Goal: Task Accomplishment & Management: Manage account settings

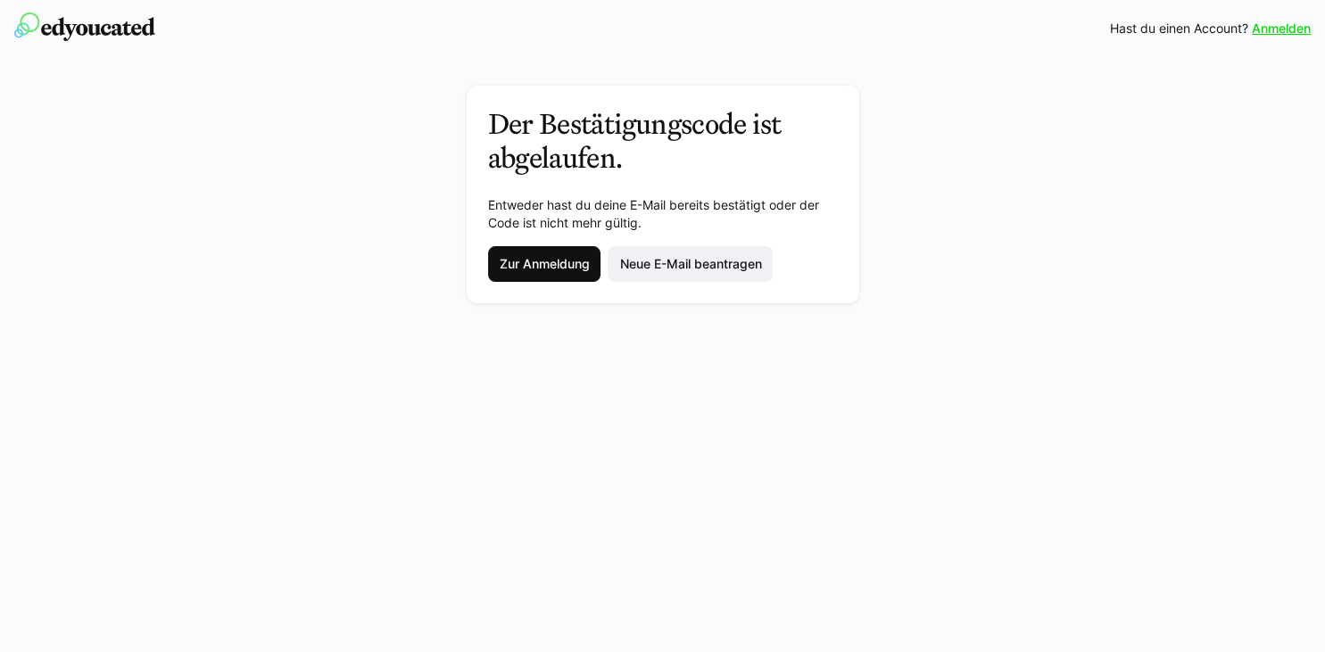
click at [509, 248] on span "Zur Anmeldung" at bounding box center [544, 264] width 113 height 36
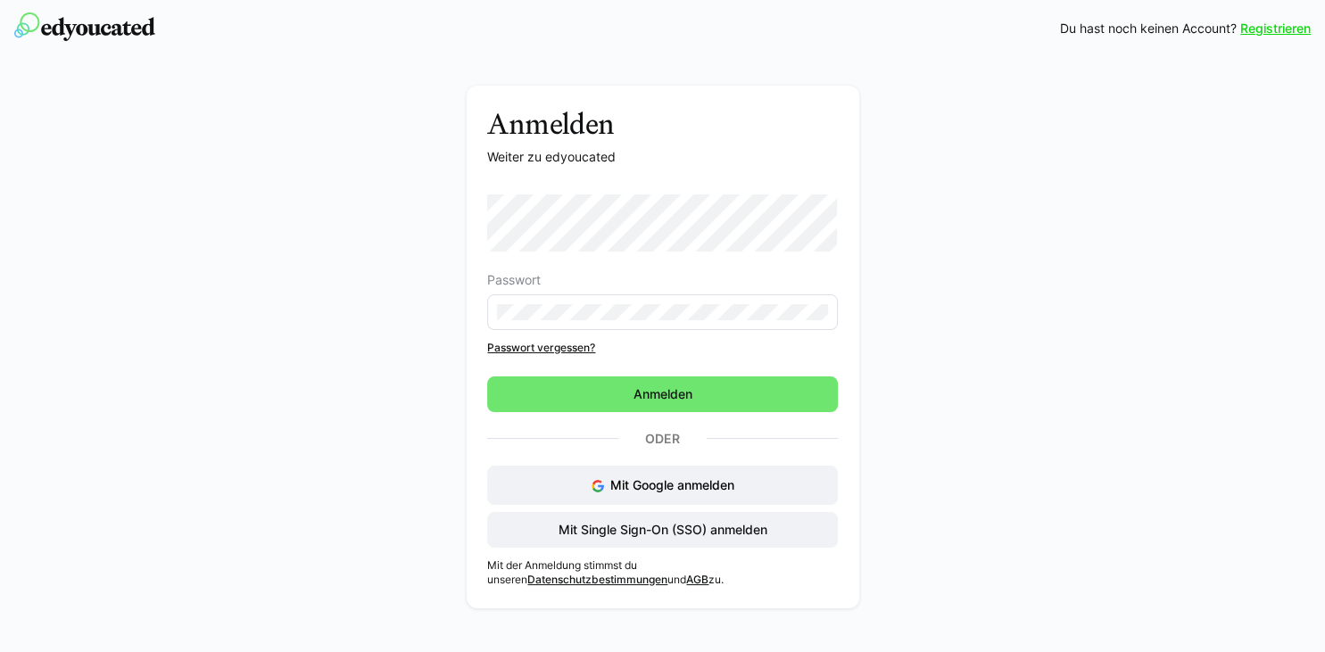
click at [683, 302] on eds-input at bounding box center [662, 312] width 350 height 36
click at [592, 351] on link "Passwort vergessen?" at bounding box center [662, 348] width 350 height 14
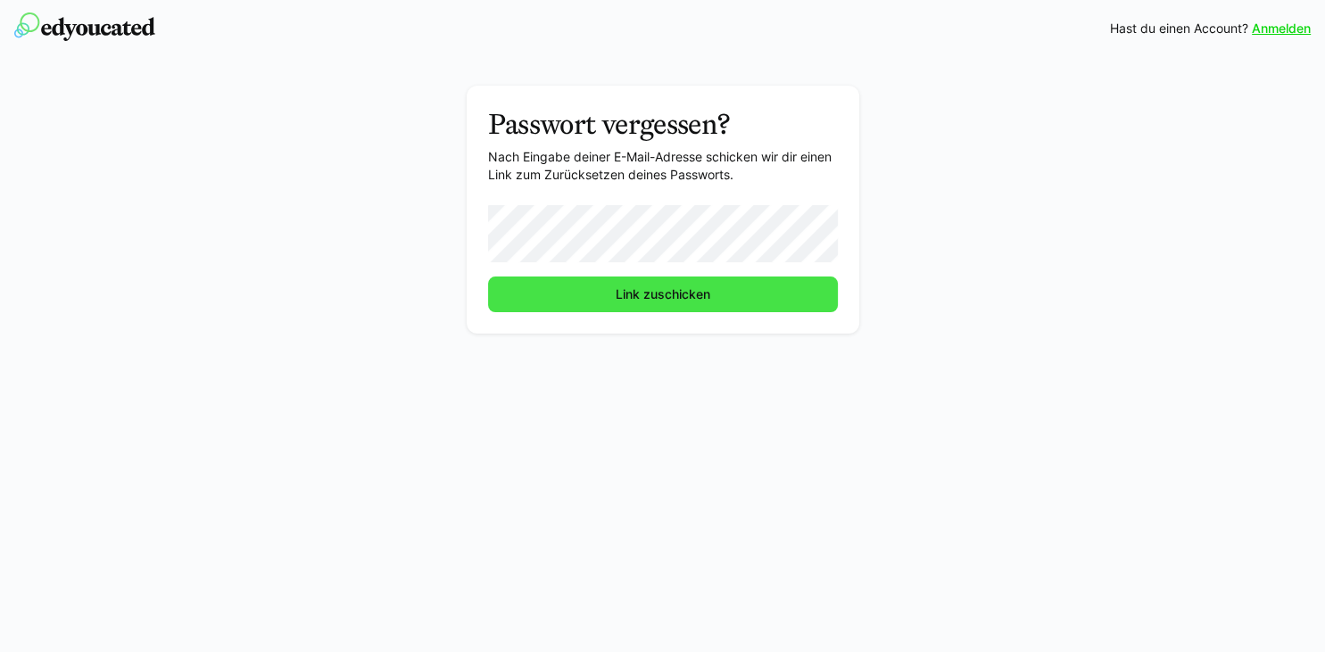
click at [641, 301] on span "Link zuschicken" at bounding box center [663, 294] width 100 height 18
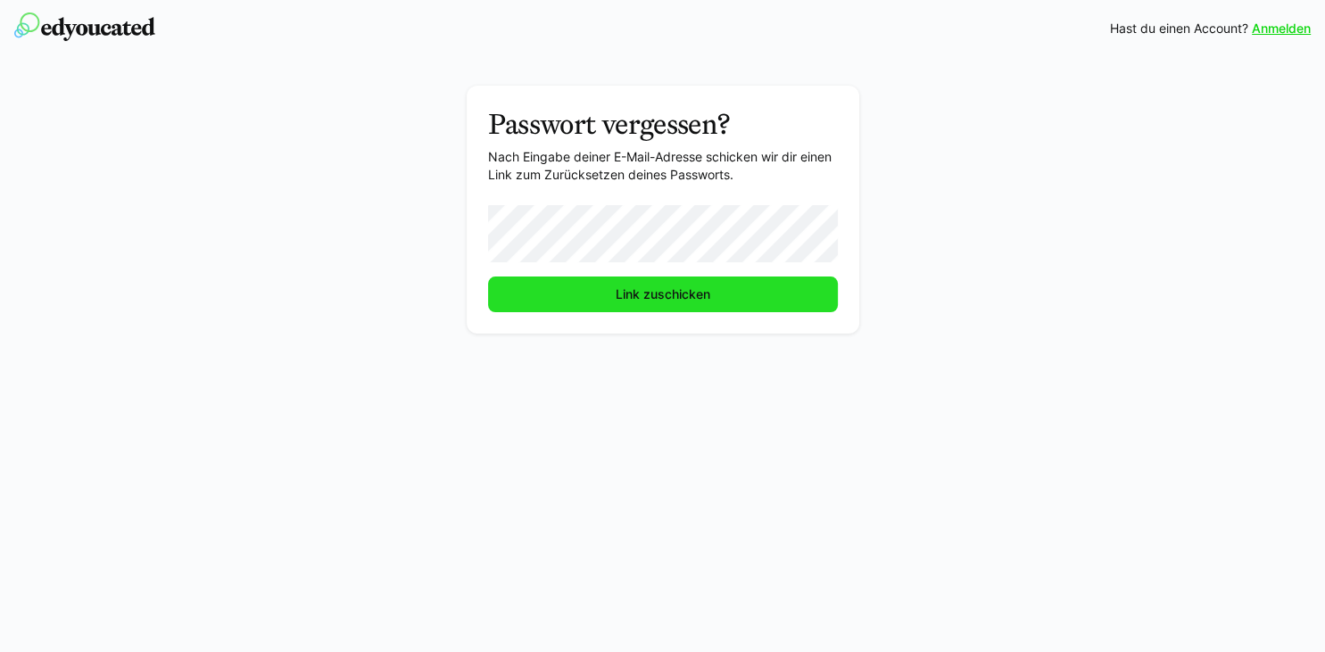
click at [641, 301] on span "Link zuschicken" at bounding box center [663, 294] width 100 height 18
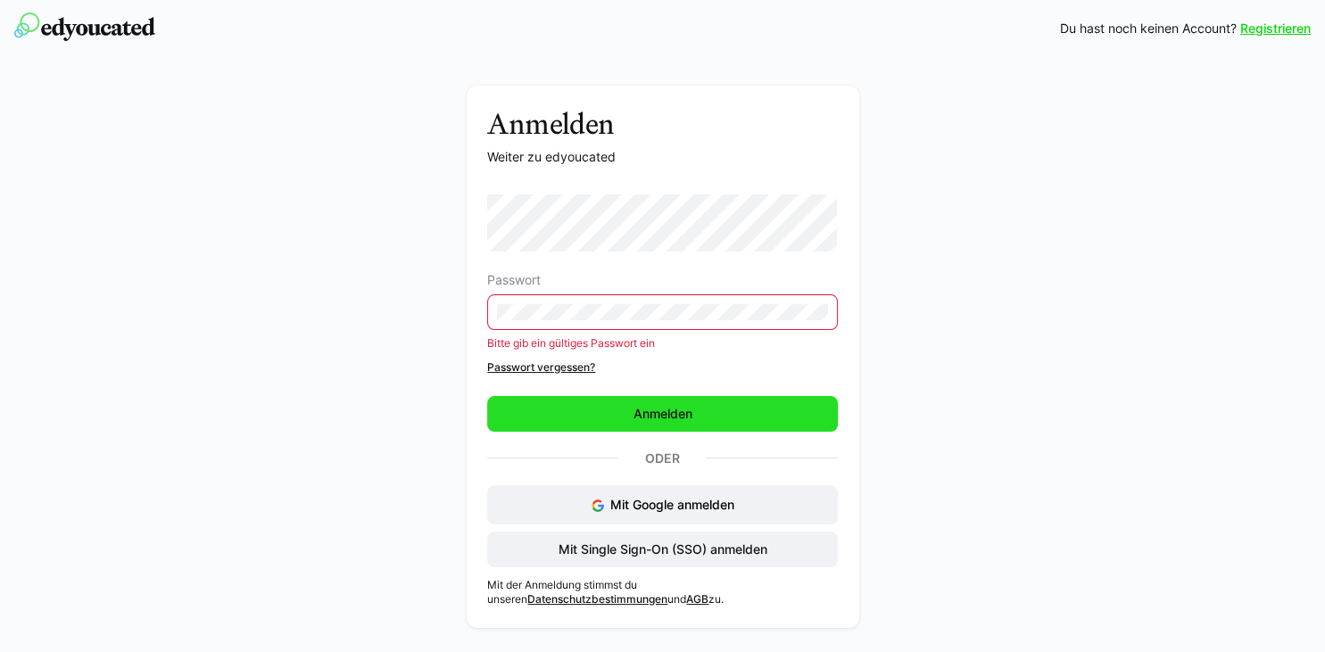
click at [517, 405] on span "Anmelden" at bounding box center [662, 414] width 350 height 36
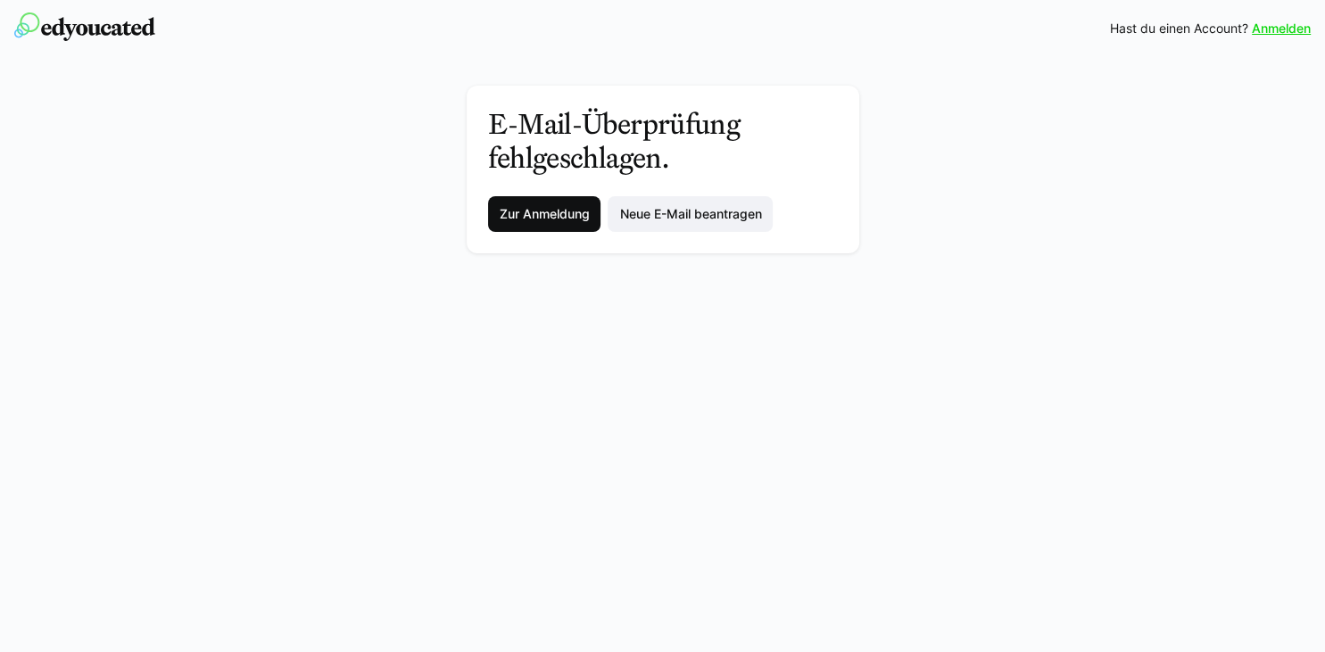
click at [516, 215] on span "Zur Anmeldung" at bounding box center [543, 214] width 95 height 18
